Goal: Navigation & Orientation: Find specific page/section

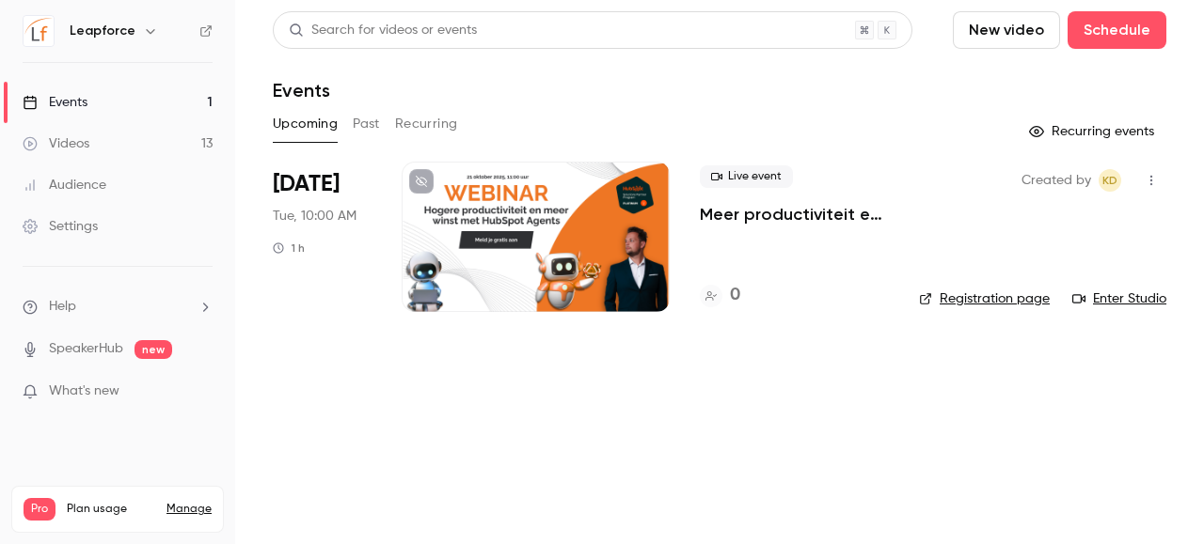
click at [370, 125] on button "Past" at bounding box center [366, 124] width 27 height 30
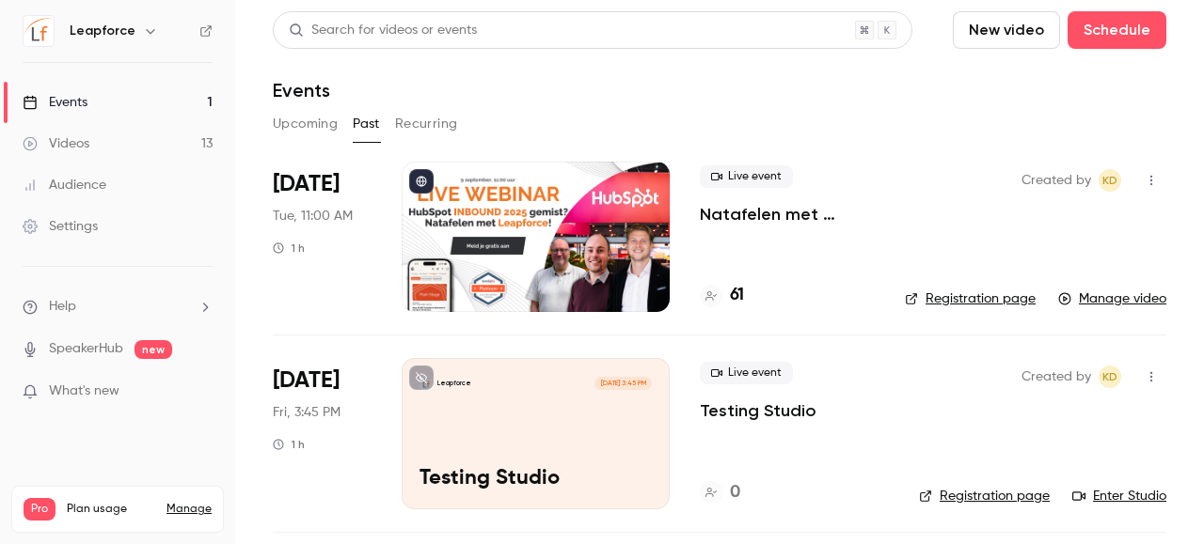
click at [308, 134] on button "Upcoming" at bounding box center [305, 124] width 65 height 30
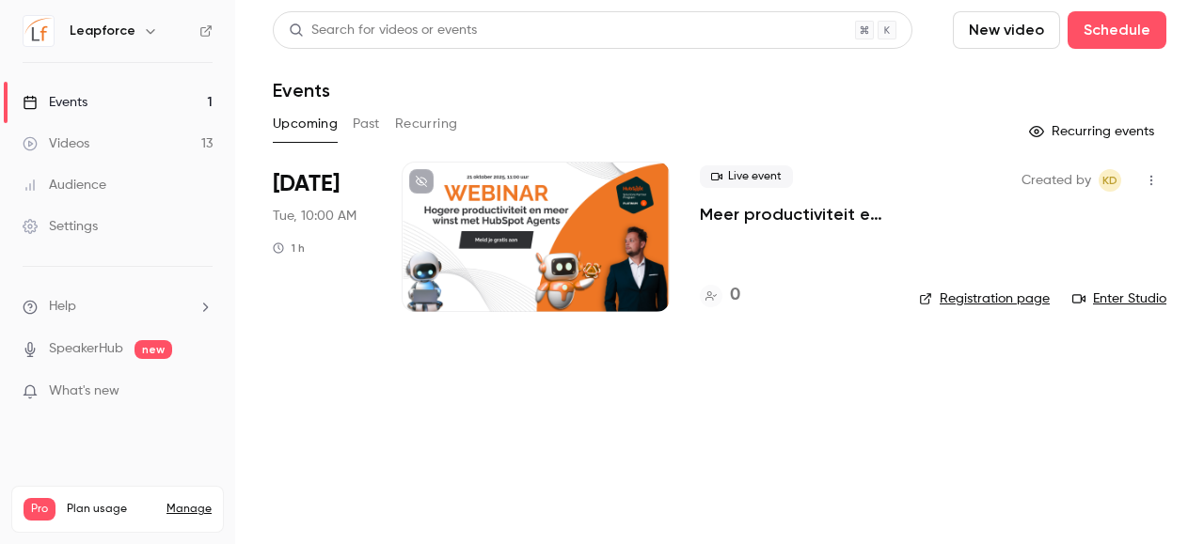
click at [490, 266] on div at bounding box center [535, 237] width 268 height 150
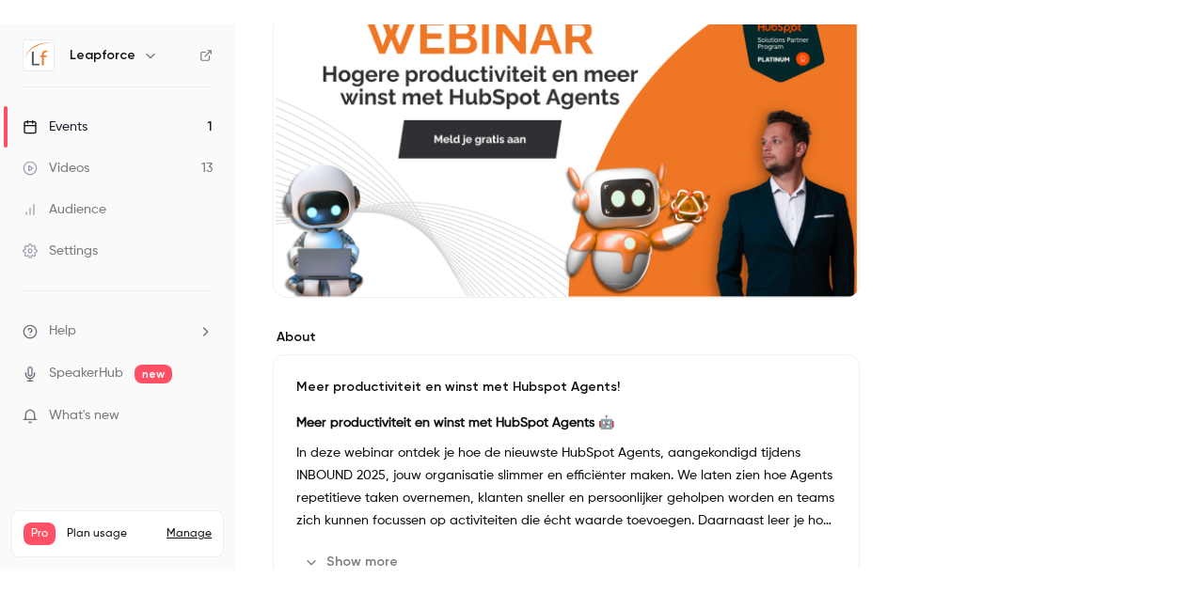
scroll to position [248, 0]
